Goal: Task Accomplishment & Management: Complete application form

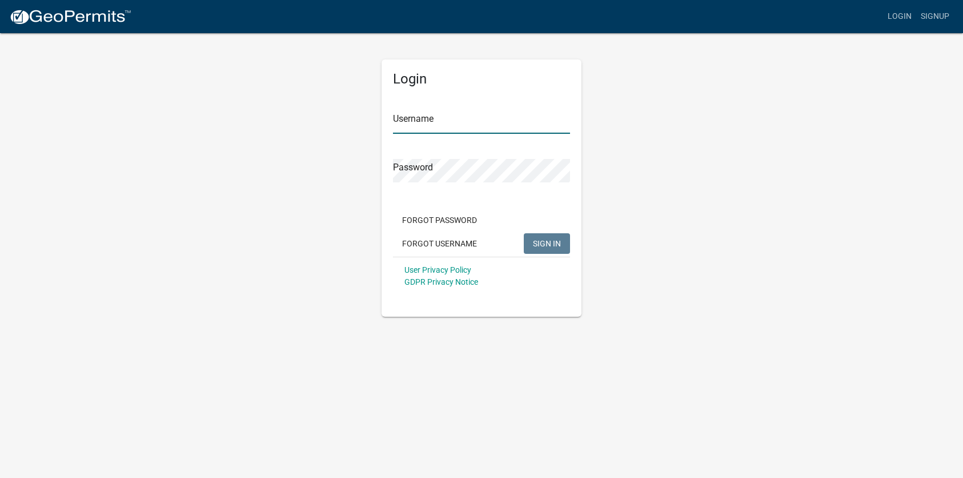
click at [426, 117] on input "Username" at bounding box center [481, 121] width 177 height 23
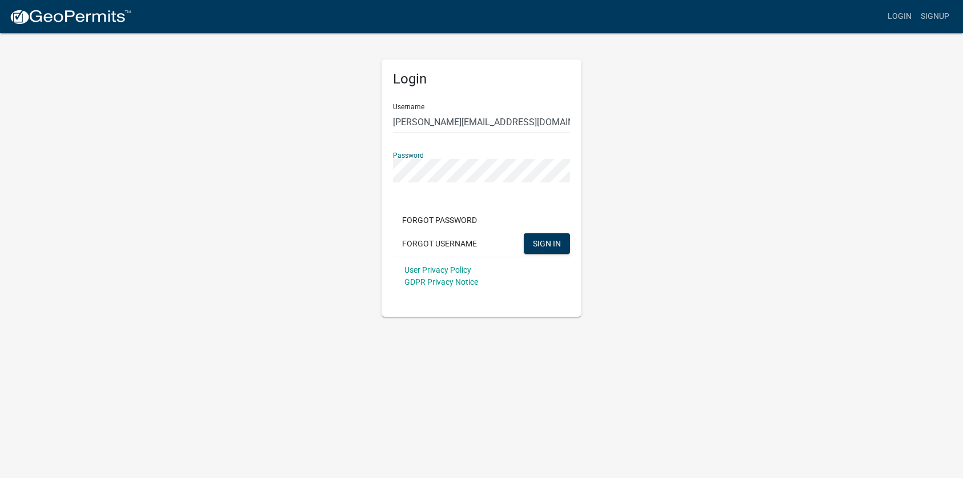
click at [524, 233] on button "SIGN IN" at bounding box center [547, 243] width 46 height 21
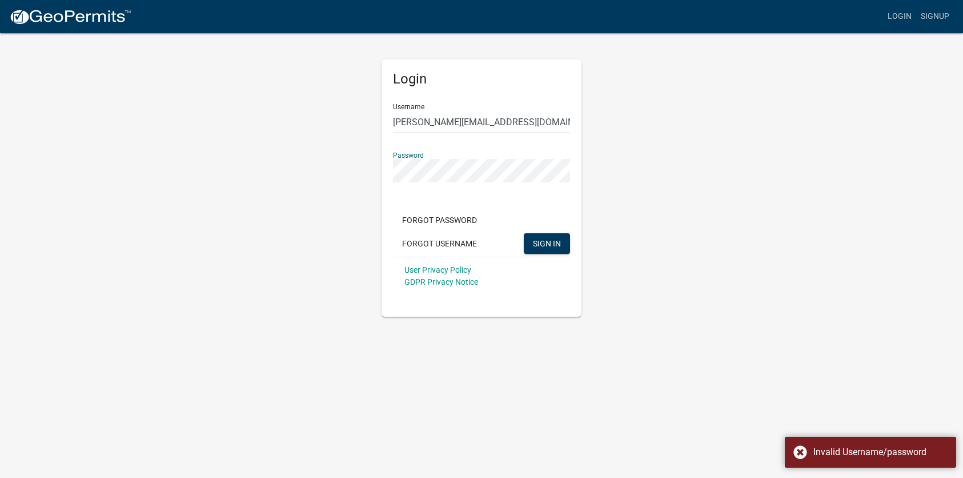
click at [524, 233] on button "SIGN IN" at bounding box center [547, 243] width 46 height 21
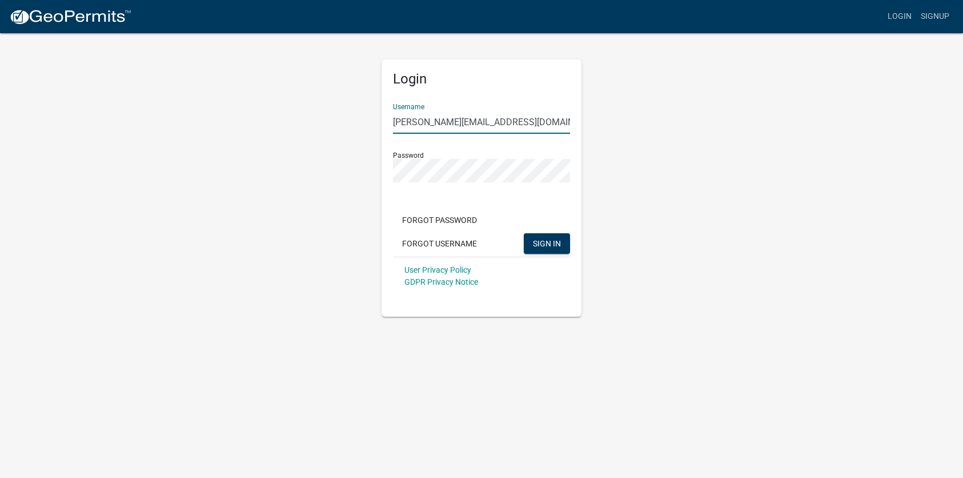
drag, startPoint x: 527, startPoint y: 123, endPoint x: 356, endPoint y: 122, distance: 171.4
click at [357, 123] on div "Login Username [PERSON_NAME][EMAIL_ADDRESS][DOMAIN_NAME] Password Forgot Passwo…" at bounding box center [481, 174] width 651 height 285
type input "genesistech47"
click at [524, 233] on button "SIGN IN" at bounding box center [547, 243] width 46 height 21
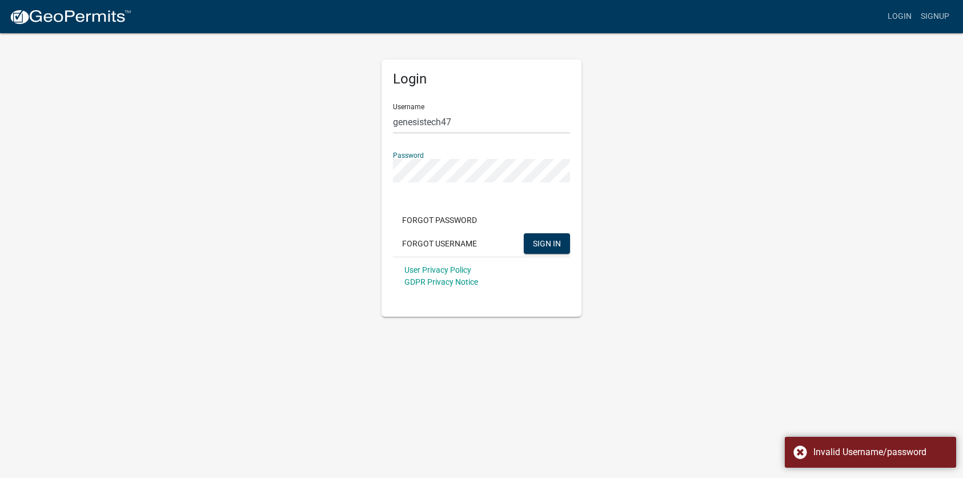
click at [524, 233] on button "SIGN IN" at bounding box center [547, 243] width 46 height 21
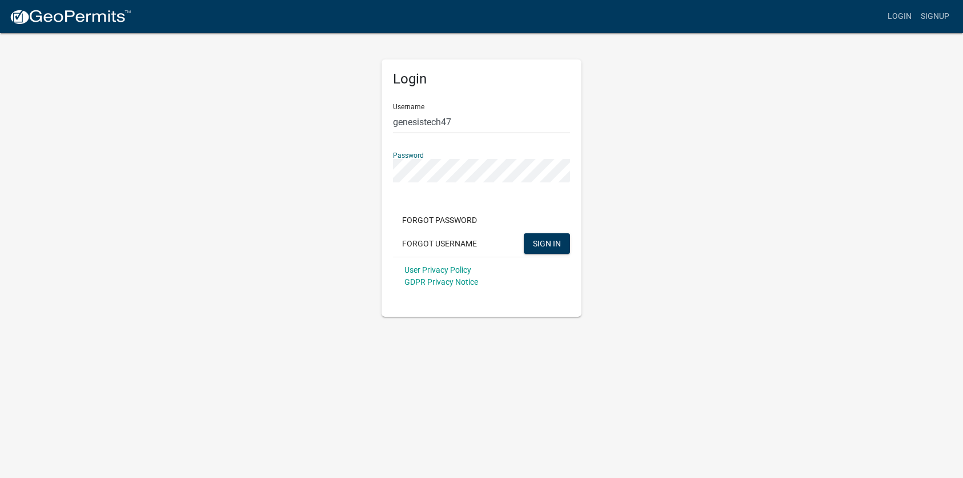
click at [386, 173] on div "Login Username genesistech47 Password Forgot Password Forgot Username SIGN IN U…" at bounding box center [482, 187] width 200 height 257
click at [524, 233] on button "SIGN IN" at bounding box center [547, 243] width 46 height 21
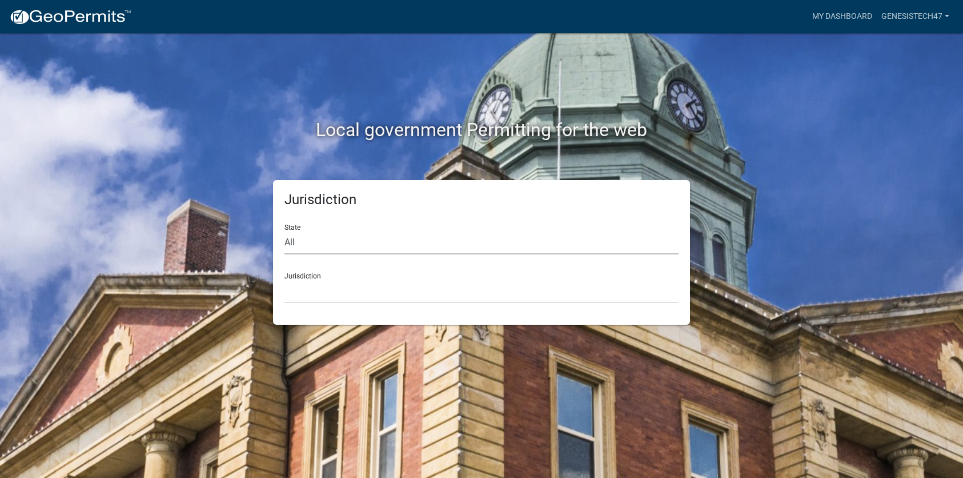
click at [303, 242] on select "All [US_STATE] [US_STATE] [US_STATE] [US_STATE] [US_STATE] [US_STATE] [US_STATE…" at bounding box center [482, 242] width 394 height 23
select select "[US_STATE]"
click at [285, 231] on select "All [US_STATE] [US_STATE] [US_STATE] [US_STATE] [US_STATE] [US_STATE] [US_STATE…" at bounding box center [482, 242] width 394 height 23
click at [325, 290] on select "City of [GEOGRAPHIC_DATA], [US_STATE] City of [GEOGRAPHIC_DATA], [US_STATE] Cit…" at bounding box center [482, 290] width 394 height 23
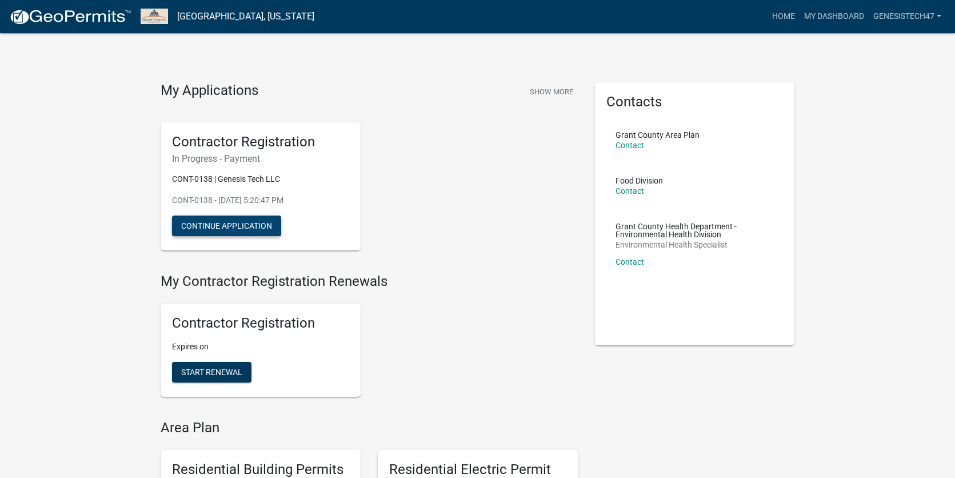
click at [230, 228] on button "Continue Application" at bounding box center [226, 225] width 109 height 21
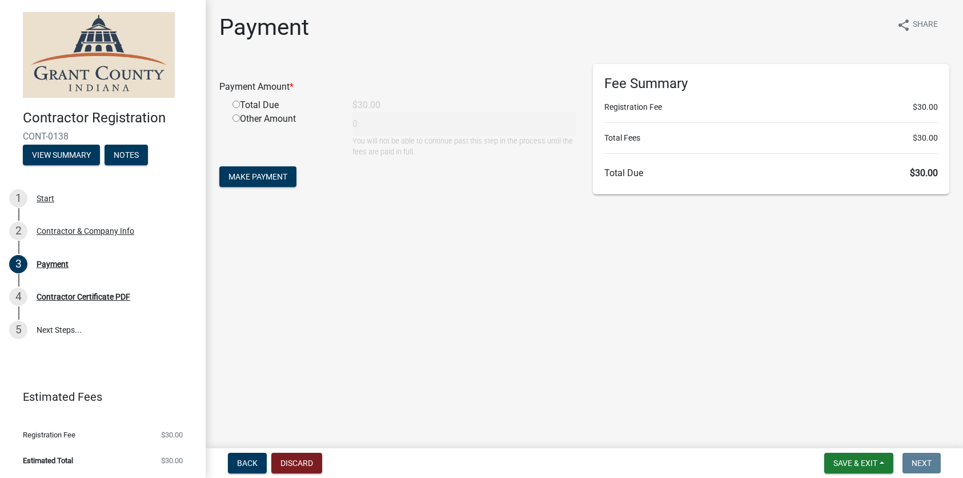
click at [235, 105] on input "radio" at bounding box center [236, 104] width 7 height 7
radio input "true"
type input "30"
click at [249, 182] on button "Make Payment" at bounding box center [257, 176] width 77 height 21
